Goal: Find specific page/section: Find specific page/section

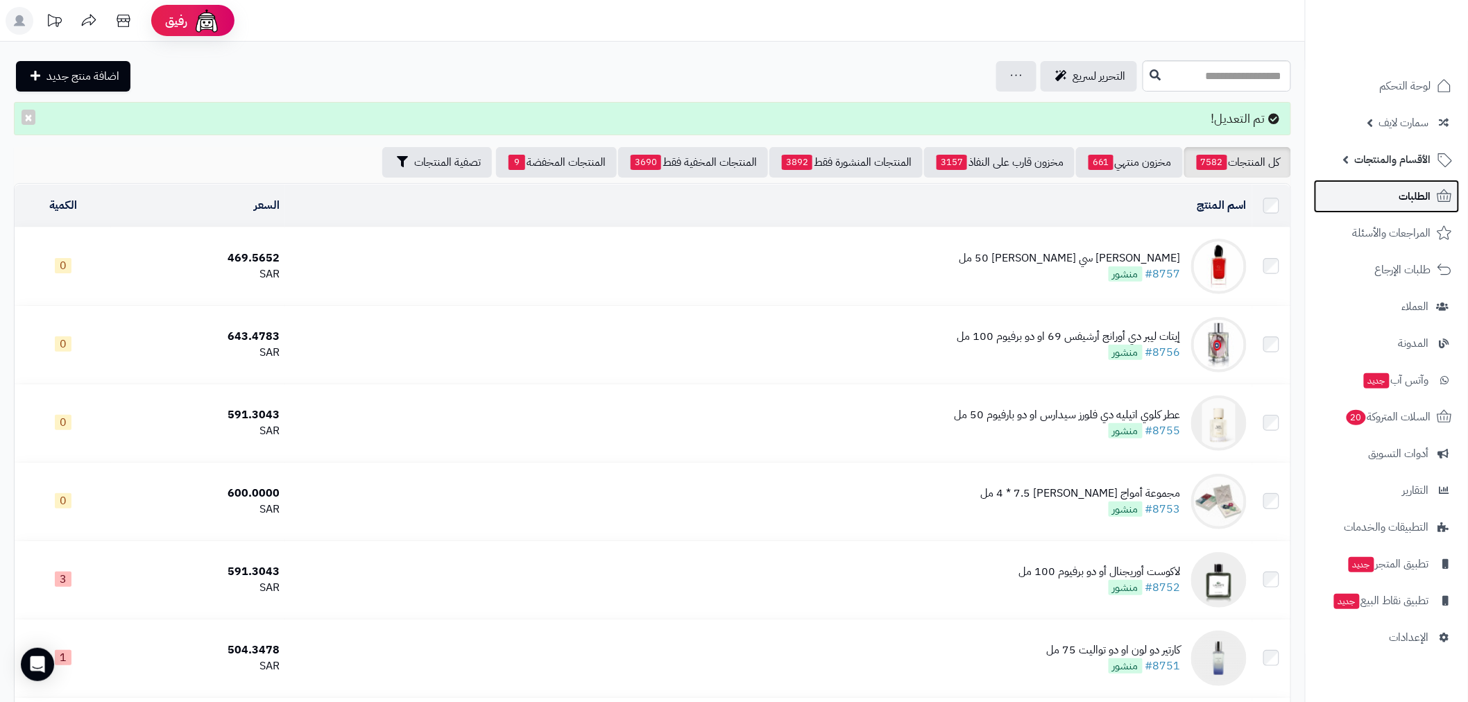
click at [1418, 192] on span "الطلبات" at bounding box center [1416, 196] width 32 height 19
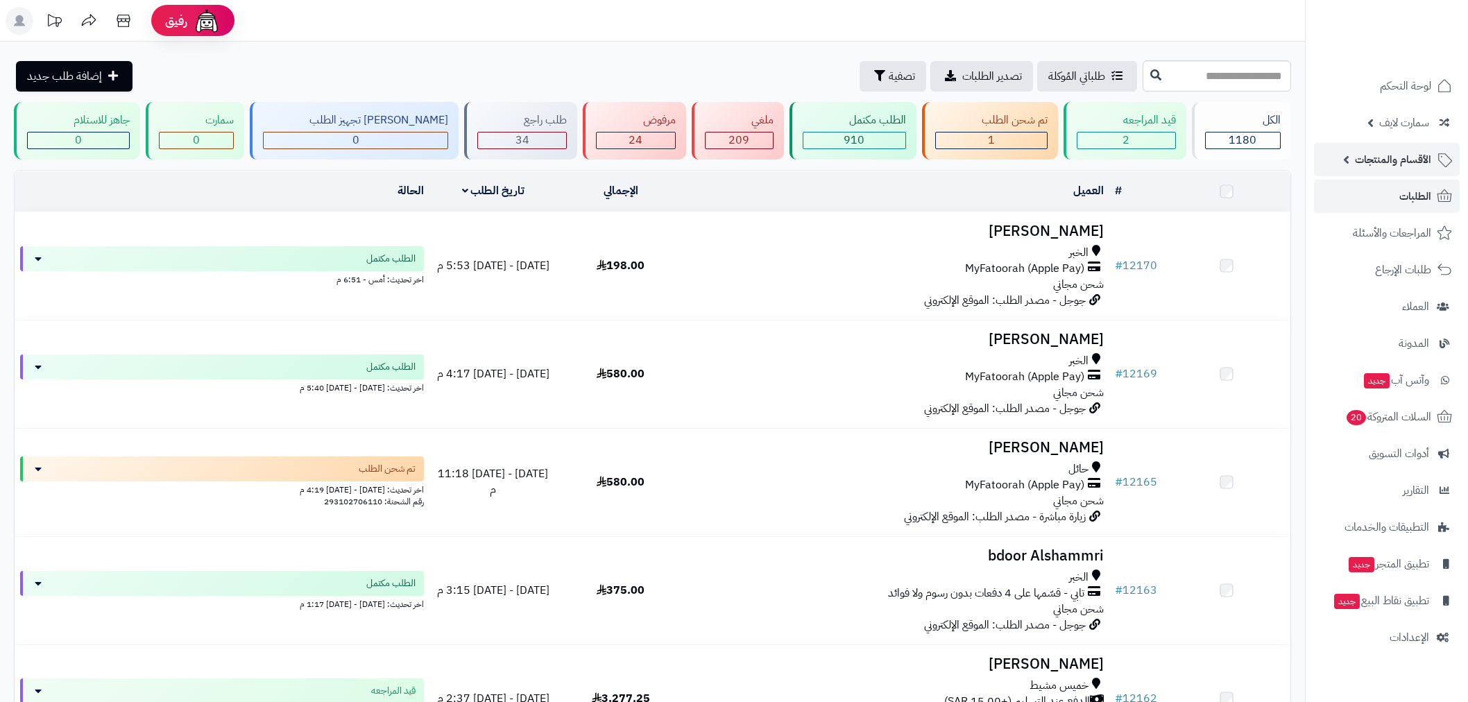
click at [1378, 162] on span "الأقسام والمنتجات" at bounding box center [1393, 159] width 76 height 19
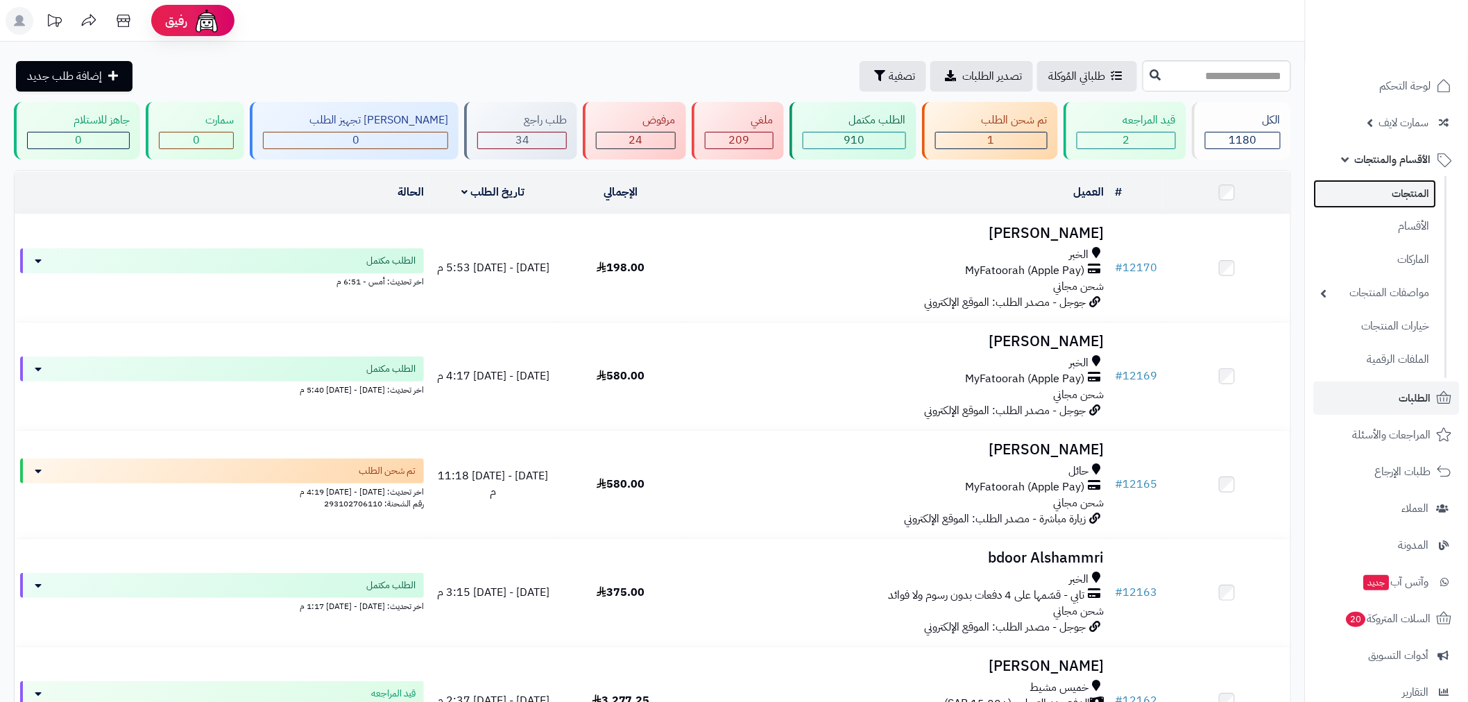
click at [1402, 207] on link "المنتجات" at bounding box center [1375, 194] width 123 height 28
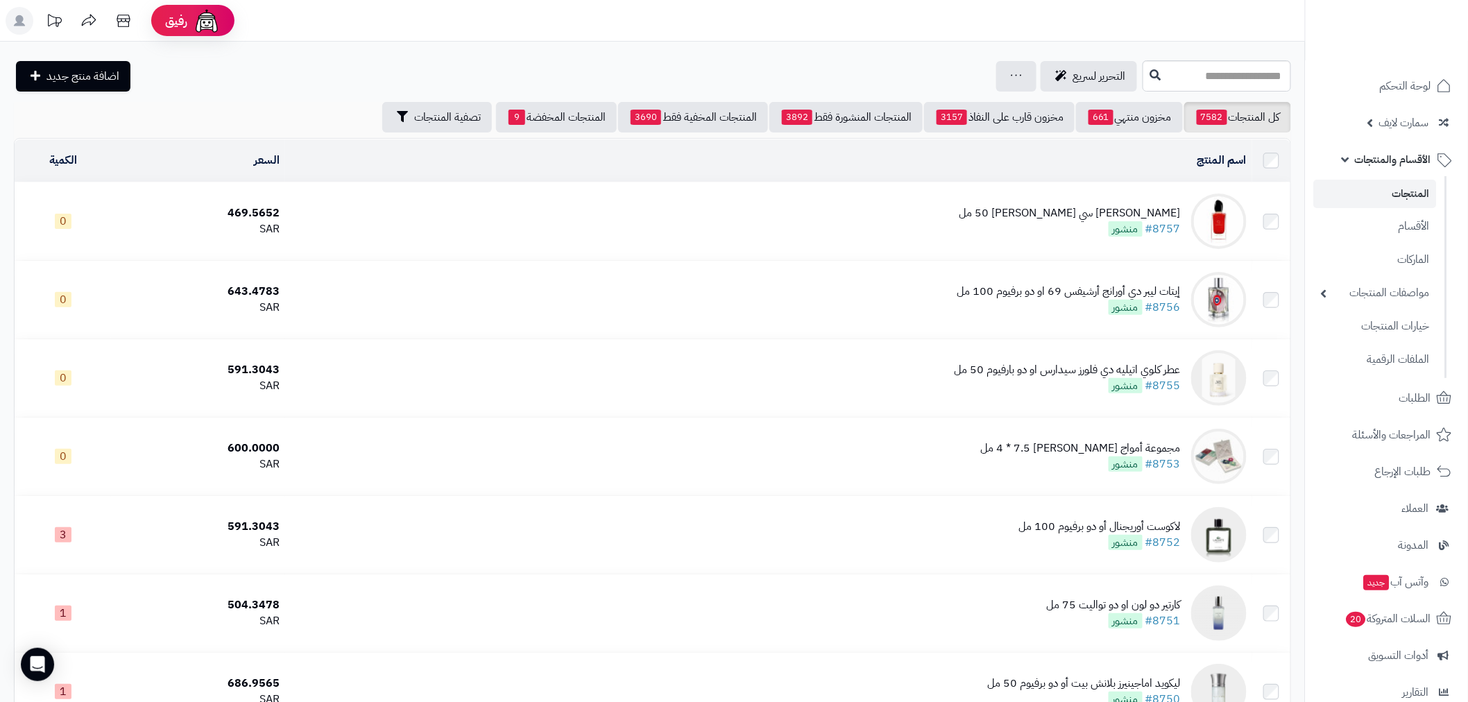
click at [1402, 164] on span "الأقسام والمنتجات" at bounding box center [1393, 159] width 76 height 19
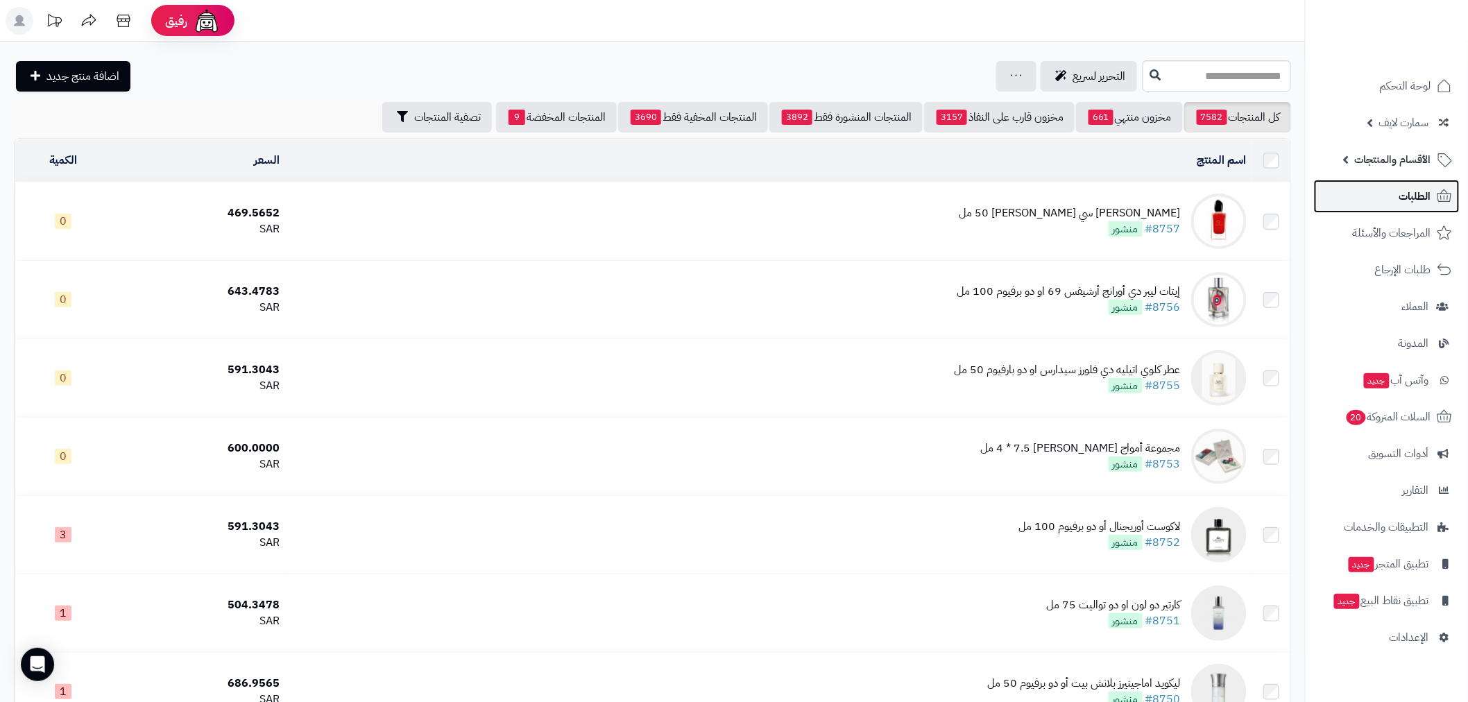
click at [1402, 195] on span "الطلبات" at bounding box center [1416, 196] width 32 height 19
